Goal: Complete application form

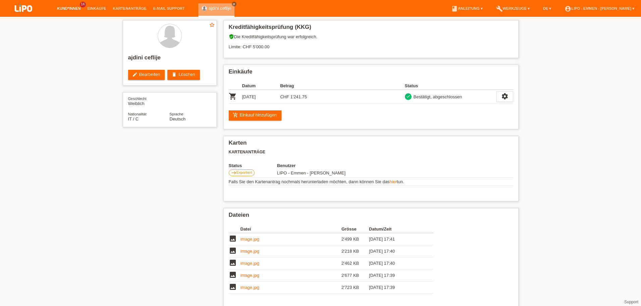
click at [73, 10] on link "Kund*innen" at bounding box center [69, 8] width 30 height 4
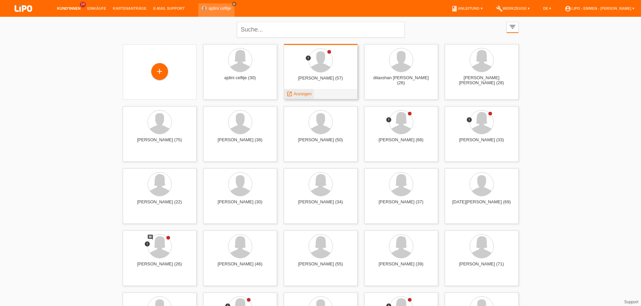
click at [296, 95] on span "Anzeigen" at bounding box center [303, 93] width 18 height 5
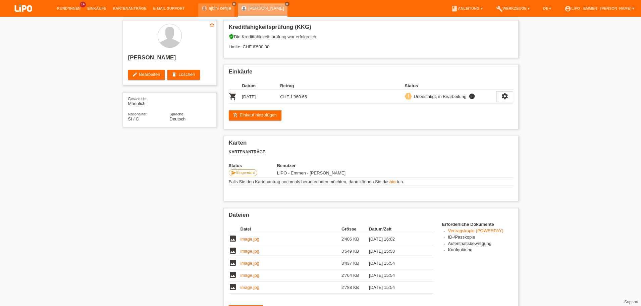
scroll to position [96, 0]
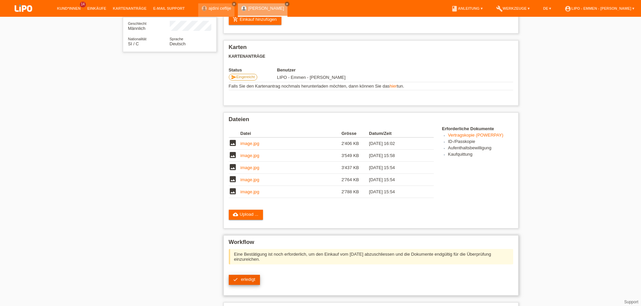
click at [248, 283] on link "check erledigt" at bounding box center [244, 280] width 31 height 10
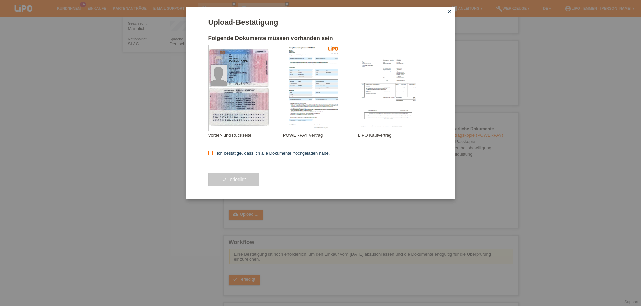
click at [221, 149] on form "Upload-Bestätigung Folgende Dokumente müssen vorhanden sein krasnic simon Vorde…" at bounding box center [320, 108] width 225 height 181
click at [220, 154] on label "Ich bestätige, dass ich alle Dokumente hochgeladen habe." at bounding box center [269, 153] width 122 height 5
click at [213, 154] on input "Ich bestätige, dass ich alle Dokumente hochgeladen habe." at bounding box center [210, 153] width 4 height 4
checkbox input "true"
click at [222, 179] on button "check erledigt" at bounding box center [233, 179] width 51 height 13
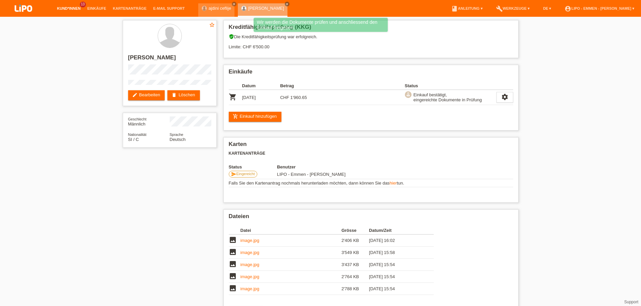
click at [65, 8] on link "Kund*innen" at bounding box center [69, 8] width 30 height 4
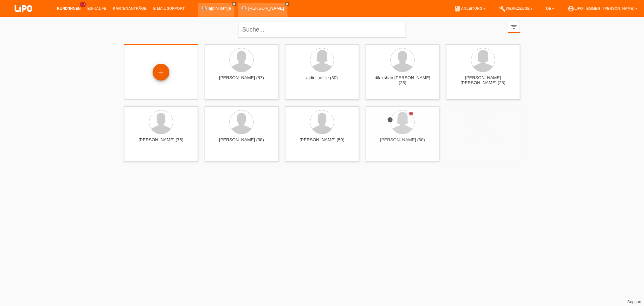
click at [163, 73] on div "+" at bounding box center [161, 71] width 16 height 11
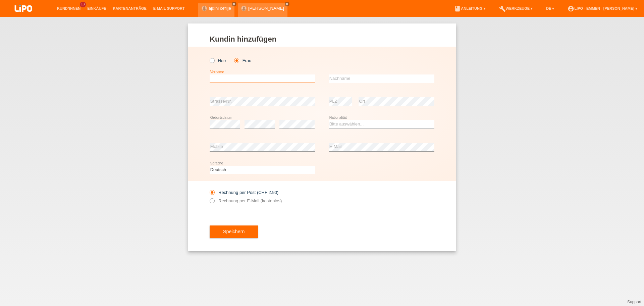
click at [234, 78] on input "text" at bounding box center [263, 79] width 106 height 8
type input "dina"
click at [346, 77] on input "text" at bounding box center [382, 79] width 106 height 8
drag, startPoint x: 235, startPoint y: 81, endPoint x: 154, endPoint y: 73, distance: 81.0
click at [210, 75] on input "dina" at bounding box center [263, 79] width 106 height 8
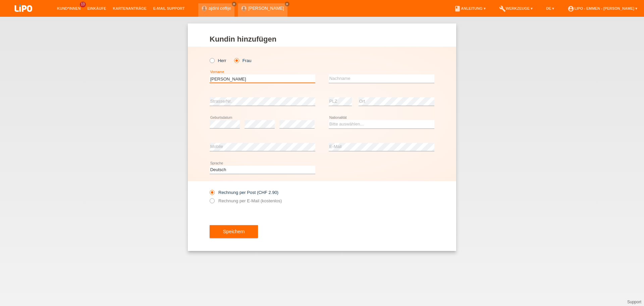
type input "[PERSON_NAME]"
click at [369, 75] on input "text" at bounding box center [382, 79] width 106 height 8
click at [367, 77] on input "text" at bounding box center [382, 79] width 106 height 8
click at [332, 79] on input "furrer" at bounding box center [382, 79] width 106 height 8
type input "Furrer"
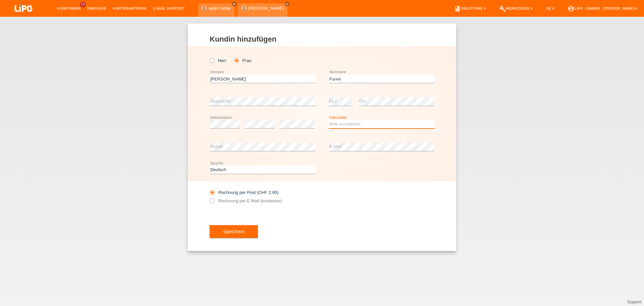
click at [353, 126] on select "Bitte auswählen... Schweiz Deutschland Liechtenstein Österreich ------------ Af…" at bounding box center [382, 124] width 106 height 8
select select "CH"
click at [0, 0] on option "Schweiz" at bounding box center [0, 0] width 0 height 0
click at [247, 200] on label "Rechnung per E-Mail (kostenlos)" at bounding box center [246, 200] width 72 height 5
click at [214, 200] on input "Rechnung per E-Mail (kostenlos)" at bounding box center [212, 202] width 4 height 8
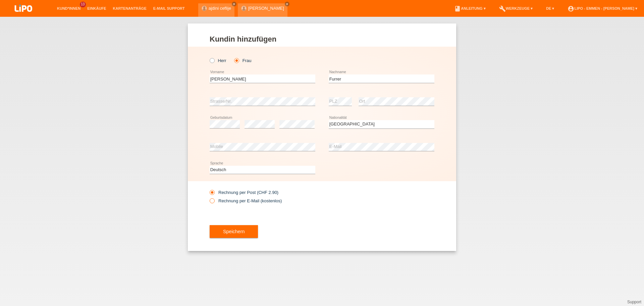
radio input "true"
click at [235, 235] on button "Speichern" at bounding box center [234, 231] width 48 height 13
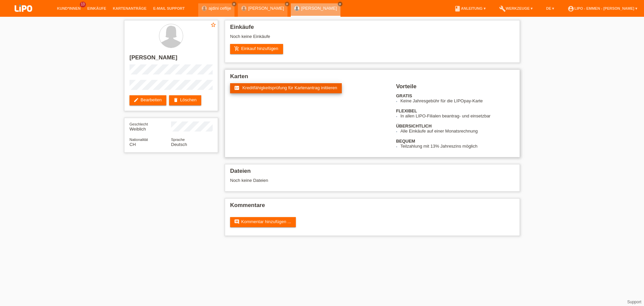
click at [319, 91] on link "fact_check Kreditfähigkeitsprüfung für Kartenantrag initiieren" at bounding box center [286, 88] width 112 height 10
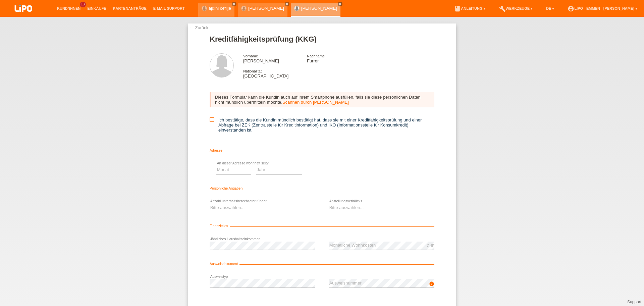
click at [211, 121] on icon at bounding box center [212, 119] width 4 height 4
click at [211, 121] on input "Ich bestätige, dass die Kundin mündlich bestätigt hat, dass sie mit einer Kredi…" at bounding box center [212, 119] width 4 height 4
checkbox input "true"
click at [296, 104] on link "Scannen durch [PERSON_NAME]" at bounding box center [316, 102] width 66 height 5
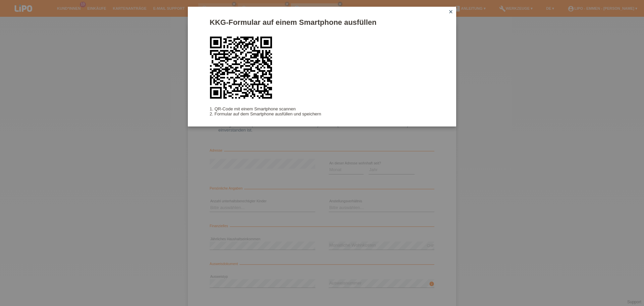
click at [240, 222] on div "KKG-Formular auf einem Smartphone ausfüllen 1. QR-Code mit einem Smartphone sca…" at bounding box center [322, 153] width 644 height 306
click at [267, 191] on div "KKG-Formular auf einem Smartphone ausfüllen 1. QR-Code mit einem Smartphone sca…" at bounding box center [322, 153] width 644 height 306
click at [451, 10] on icon "close" at bounding box center [450, 11] width 5 height 5
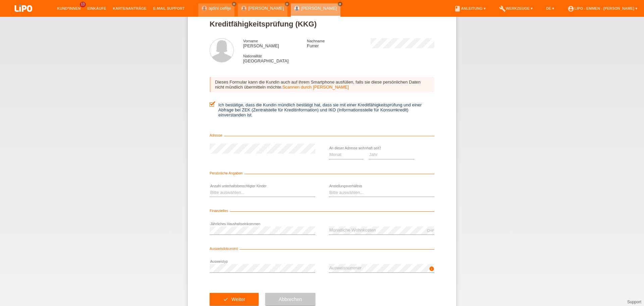
scroll to position [30, 0]
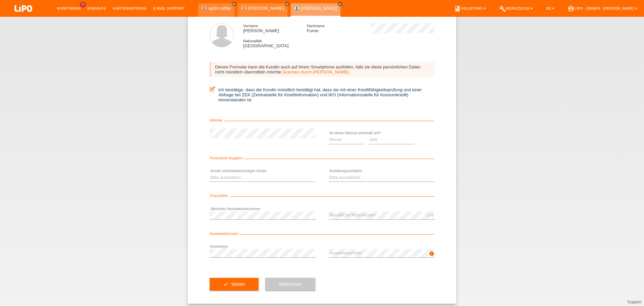
click at [430, 253] on icon "info" at bounding box center [431, 253] width 5 height 5
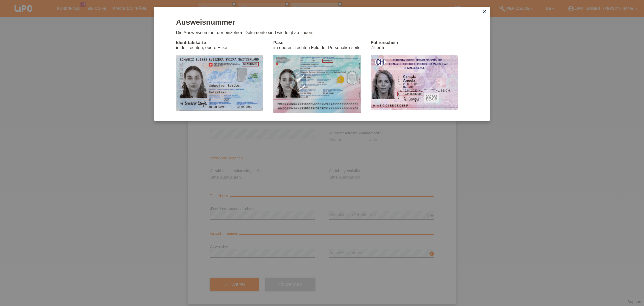
click at [487, 13] on icon "close" at bounding box center [484, 11] width 5 height 5
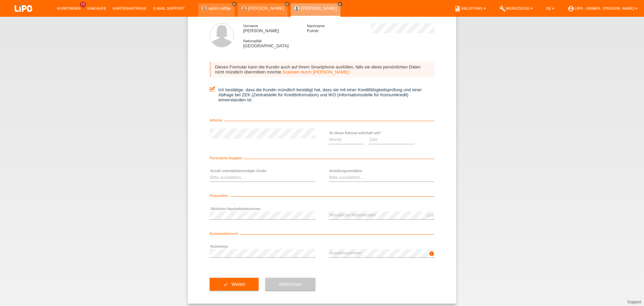
click at [239, 182] on div "Bitte auswählen... 0 1 2 3 4 5 6 7 8 9 error" at bounding box center [263, 177] width 106 height 23
click at [240, 177] on select "Bitte auswählen... 0 1 2 3 4 5 6 7 8 9" at bounding box center [263, 178] width 106 height 8
select select "2"
click at [0, 0] on option "2" at bounding box center [0, 0] width 0 height 0
click at [389, 268] on div "check Weiter Abbrechen" at bounding box center [322, 284] width 225 height 39
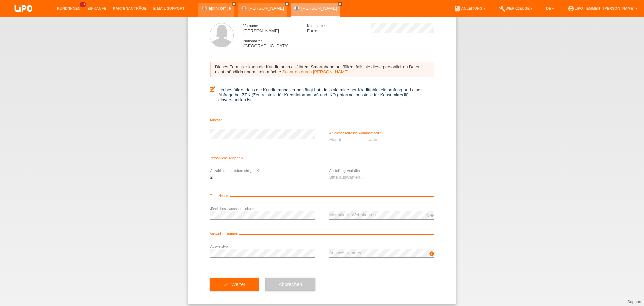
click at [342, 143] on select "Monat 01 02 03 04 05 06 07 08 09 10" at bounding box center [346, 140] width 35 height 8
click at [383, 144] on icon at bounding box center [392, 144] width 46 height 0
click at [380, 140] on select "Jahr 2025 2024 2023 2022 2021 2020 2019 2018 2017 2016 2015 2014 2013 2012 2011…" at bounding box center [392, 140] width 46 height 8
select select "2012"
click at [0, 0] on option "2012" at bounding box center [0, 0] width 0 height 0
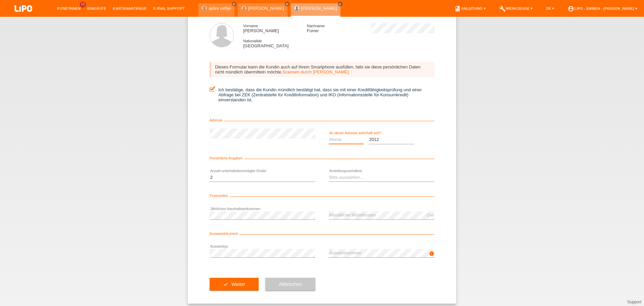
click at [354, 144] on select "Monat 01 02 03 04 05 06 07 08 09 10" at bounding box center [346, 140] width 35 height 8
select select "04"
click at [0, 0] on option "04" at bounding box center [0, 0] width 0 height 0
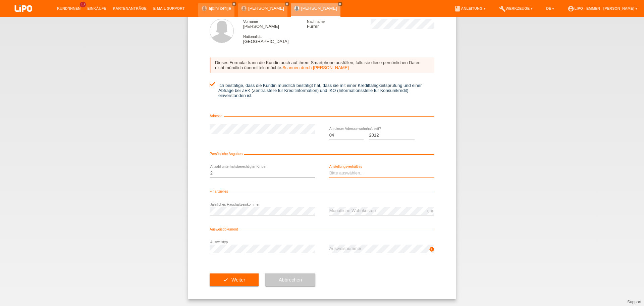
click at [339, 171] on select "Bitte auswählen... Unbefristet Befristet Lehrling/Student Pensioniert Nicht arb…" at bounding box center [382, 173] width 106 height 8
select select "UNLIMITED"
click at [0, 0] on option "Unbefristet" at bounding box center [0, 0] width 0 height 0
click at [245, 281] on button "check Weiter" at bounding box center [234, 280] width 49 height 13
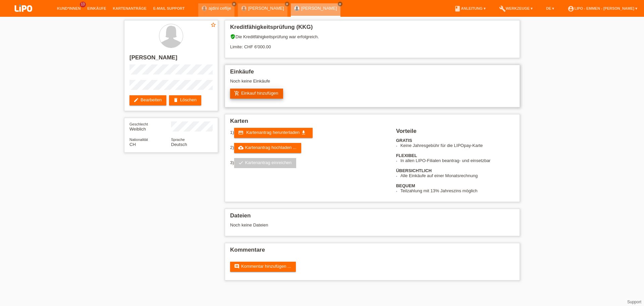
click at [252, 95] on link "add_shopping_cart Einkauf hinzufügen" at bounding box center [256, 94] width 53 height 10
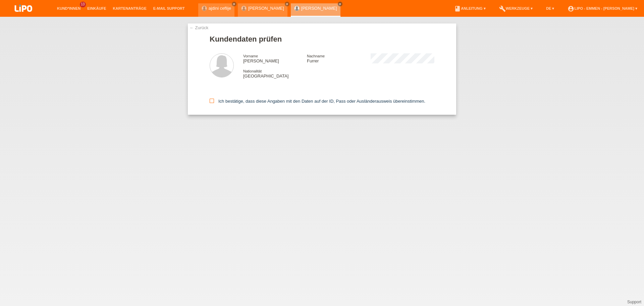
click at [218, 102] on label "Ich bestätige, dass diese Angaben mit den Daten auf der ID, Pass oder Ausländer…" at bounding box center [318, 101] width 216 height 5
click at [214, 102] on input "Ich bestätige, dass diese Angaben mit den Daten auf der ID, Pass oder Ausländer…" at bounding box center [212, 101] width 4 height 4
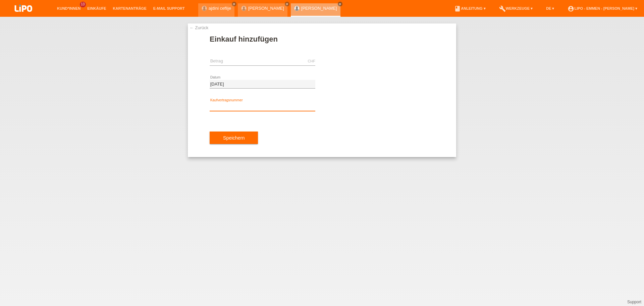
click at [213, 103] on input "text" at bounding box center [263, 107] width 106 height 8
type input "xf0jxd"
click at [223, 58] on input "text" at bounding box center [263, 61] width 106 height 8
type input "1650.75"
click at [225, 137] on button "Speichern" at bounding box center [234, 138] width 48 height 13
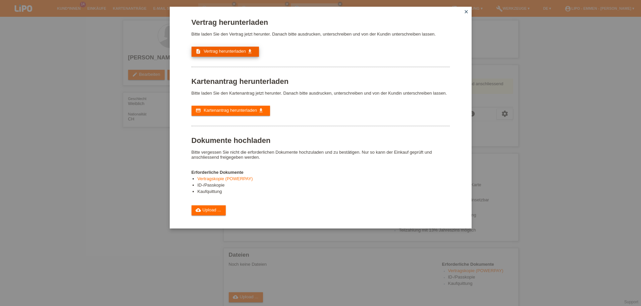
click at [221, 49] on link "description Vertrag herunterladen get_app" at bounding box center [225, 52] width 67 height 10
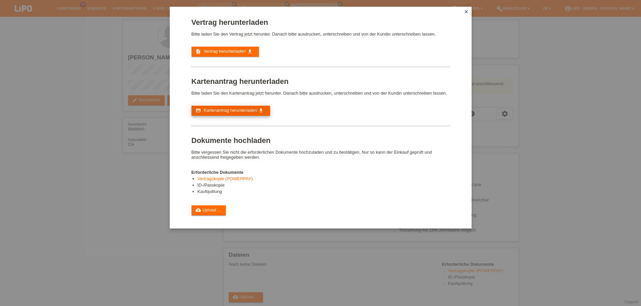
click at [237, 111] on span "Kartenantrag herunterladen" at bounding box center [230, 110] width 53 height 5
click at [210, 214] on link "cloud_upload Upload ..." at bounding box center [209, 210] width 35 height 10
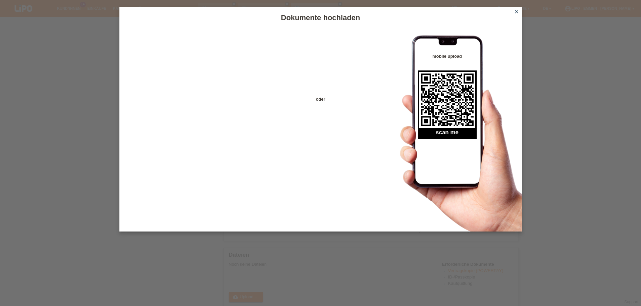
click at [600, 69] on div "Dokumente hochladen oder mobile upload scan me close" at bounding box center [320, 153] width 641 height 306
click at [517, 9] on link "close" at bounding box center [517, 12] width 9 height 8
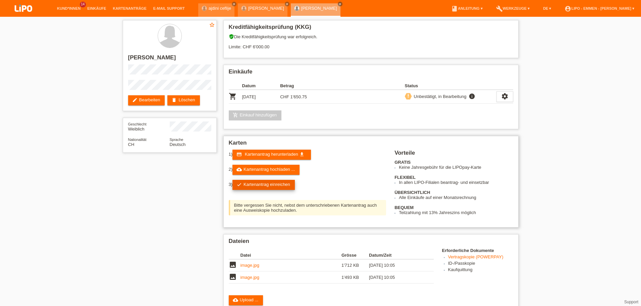
click at [268, 185] on link "check Kartenantrag einreichen" at bounding box center [264, 185] width 62 height 10
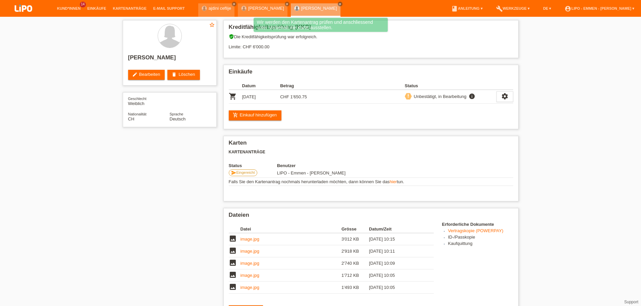
scroll to position [153, 0]
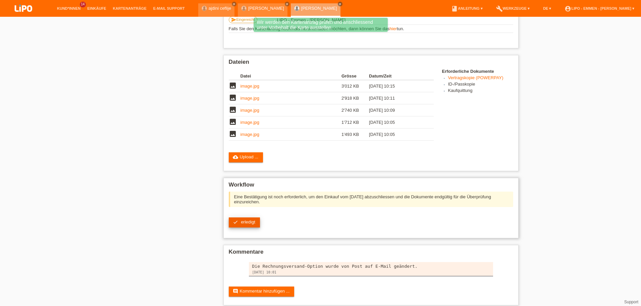
click at [232, 220] on link "check erledigt" at bounding box center [244, 223] width 31 height 10
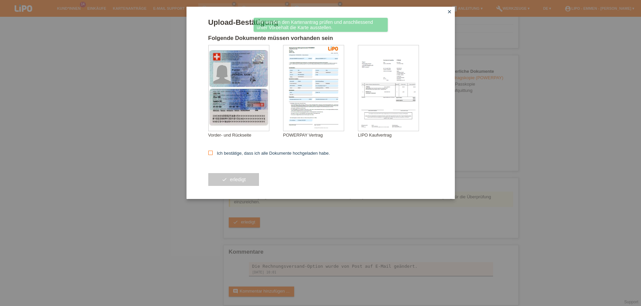
click at [258, 152] on label "Ich bestätige, dass ich alle Dokumente hochgeladen habe." at bounding box center [269, 153] width 122 height 5
click at [213, 152] on input "Ich bestätige, dass ich alle Dokumente hochgeladen habe." at bounding box center [210, 153] width 4 height 4
checkbox input "true"
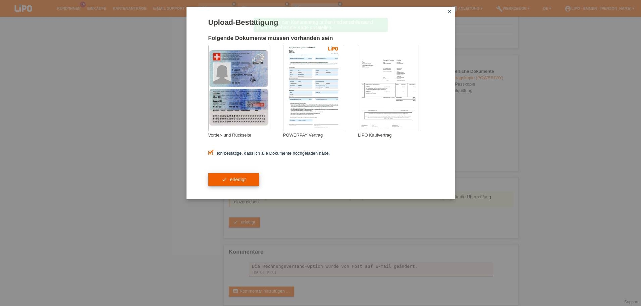
click at [242, 175] on button "check erledigt" at bounding box center [233, 179] width 51 height 13
